Goal: Task Accomplishment & Management: Manage account settings

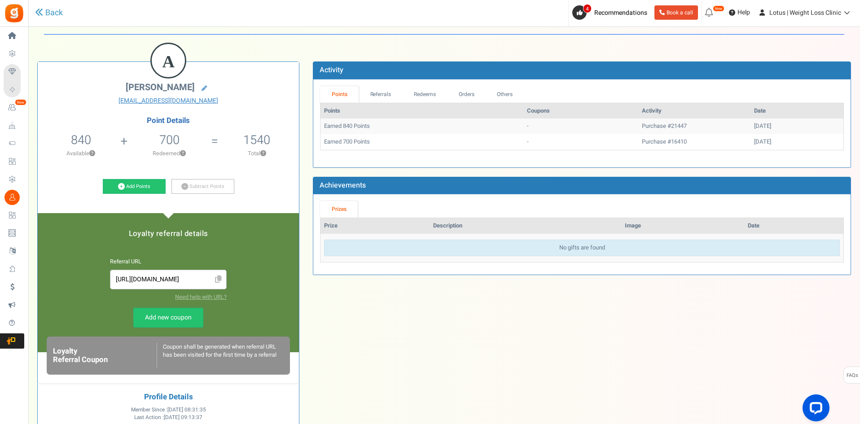
click at [217, 282] on icon at bounding box center [218, 280] width 7 height 8
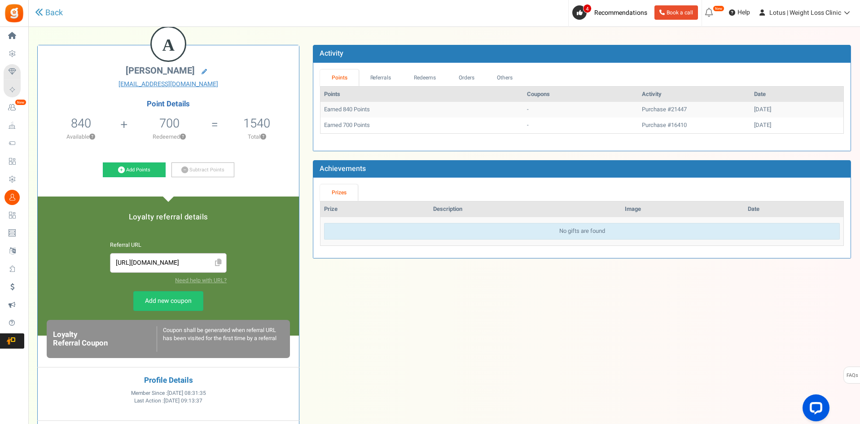
scroll to position [27, 0]
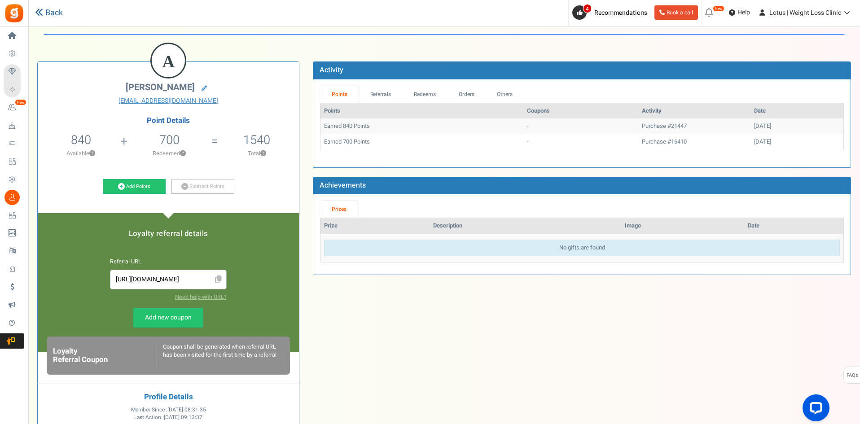
click at [49, 15] on link "Back" at bounding box center [49, 13] width 28 height 12
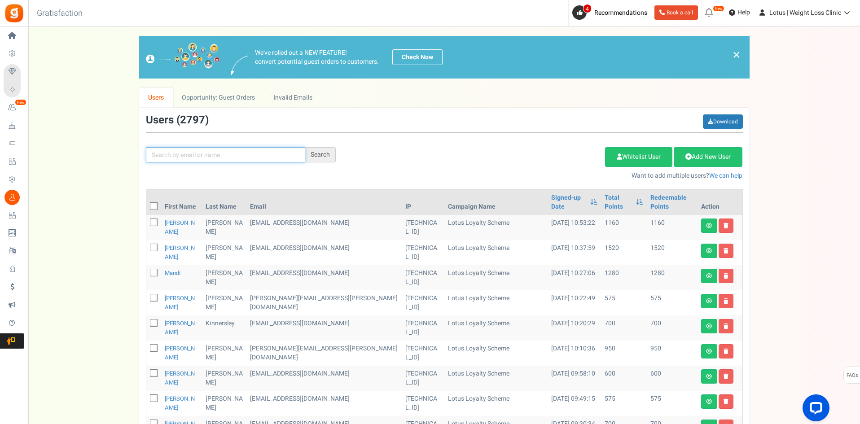
click at [181, 158] on input "text" at bounding box center [225, 154] width 159 height 15
type input "amina"
click at [331, 154] on div "Search" at bounding box center [320, 154] width 31 height 15
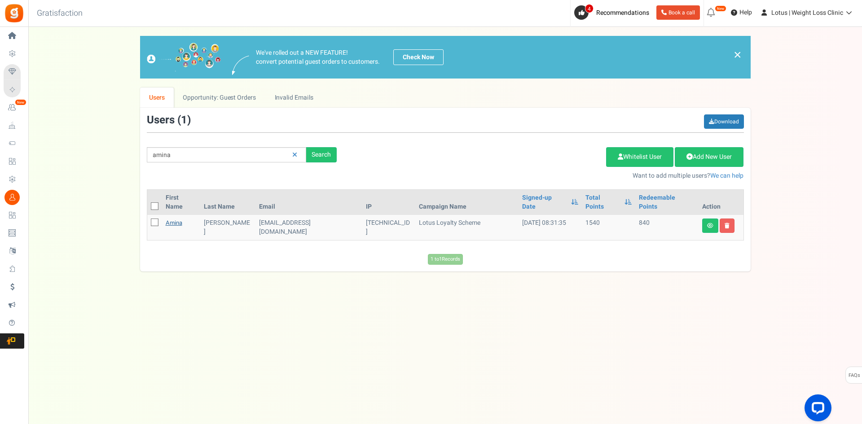
click at [171, 219] on link "Amina" at bounding box center [174, 223] width 17 height 9
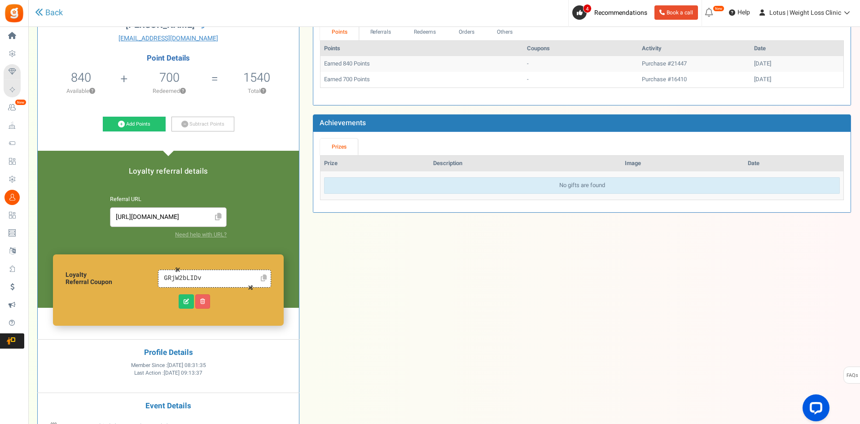
scroll to position [90, 0]
click at [217, 219] on icon at bounding box center [218, 217] width 7 height 8
click at [187, 296] on link at bounding box center [186, 301] width 15 height 14
type input "GRjW2bLIDv"
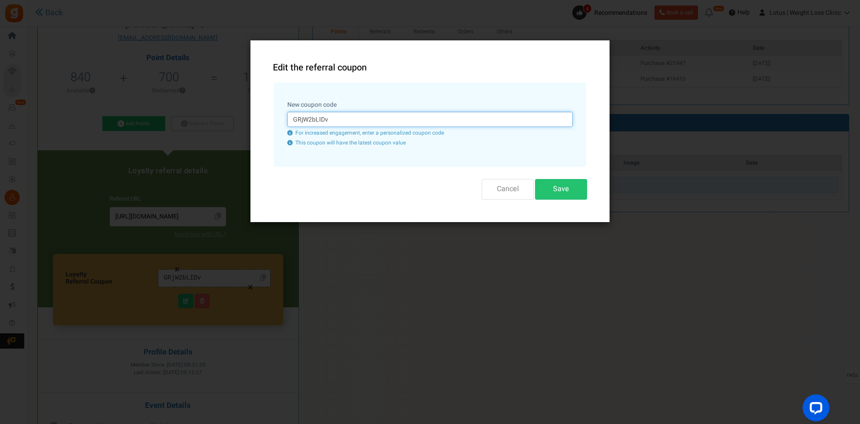
drag, startPoint x: 341, startPoint y: 118, endPoint x: 225, endPoint y: 126, distance: 115.7
click at [225, 126] on div "Edit the referral coupon We will auto generate a unique coupon code and also cr…" at bounding box center [430, 212] width 860 height 424
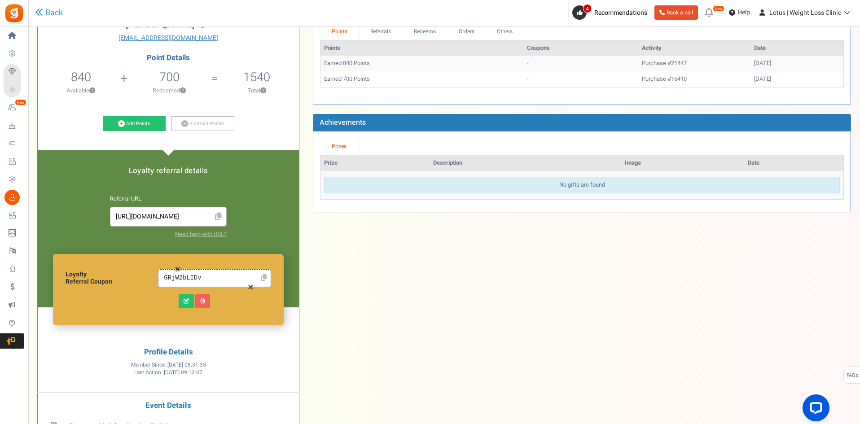
drag, startPoint x: 203, startPoint y: 276, endPoint x: 136, endPoint y: 276, distance: 66.9
click at [136, 276] on div "Loyalty Referral Coupon GRjW2bLIDv Retry" at bounding box center [168, 289] width 231 height 71
